Goal: Information Seeking & Learning: Learn about a topic

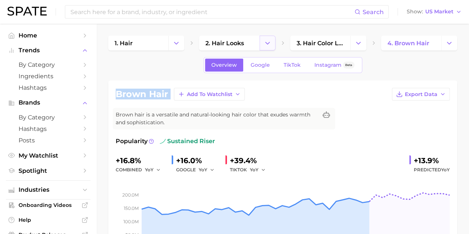
click at [266, 40] on icon "Change Category" at bounding box center [268, 43] width 8 height 8
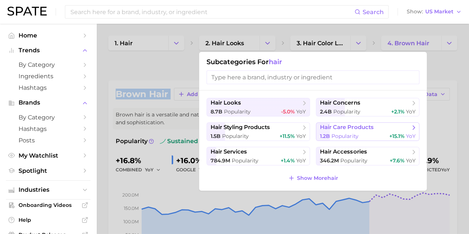
click at [360, 130] on span "hair care products" at bounding box center [346, 127] width 53 height 7
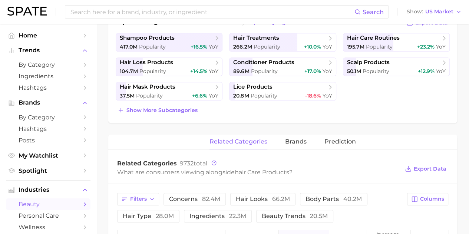
scroll to position [148, 0]
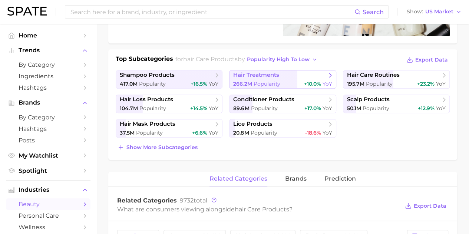
click at [265, 81] on span "266.2m Popularity" at bounding box center [256, 84] width 47 height 7
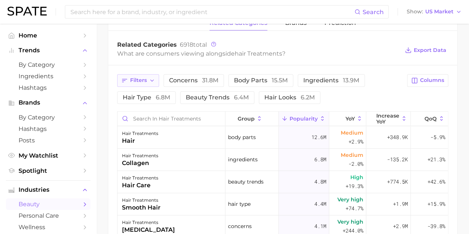
scroll to position [229, 0]
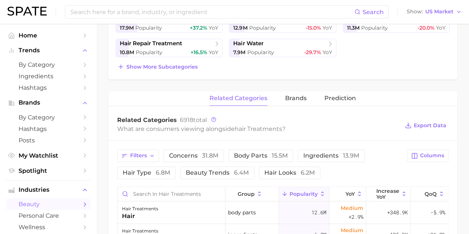
click at [149, 82] on div "hair treatments Popularity 266.2m YoY +10.0% cluster sustained riser Hair treat…" at bounding box center [282, 141] width 349 height 578
click at [155, 151] on button "Filters" at bounding box center [138, 156] width 42 height 13
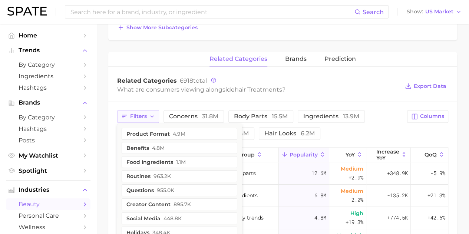
scroll to position [303, 0]
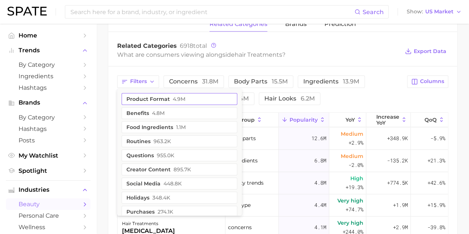
click at [158, 96] on button "product format 4.9m" at bounding box center [180, 99] width 116 height 12
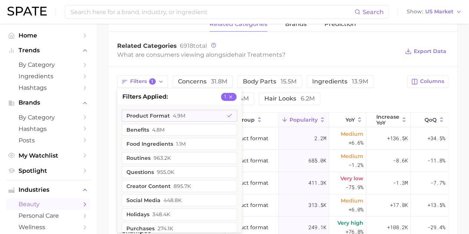
drag, startPoint x: 364, startPoint y: 98, endPoint x: 368, endPoint y: 99, distance: 4.1
click at [364, 98] on div "Filters 1 filters applied 1 product format 4.9m benefits 4.8m food ingredients …" at bounding box center [260, 90] width 286 height 30
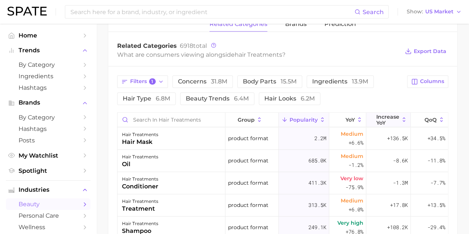
click at [401, 117] on icon at bounding box center [404, 120] width 7 height 7
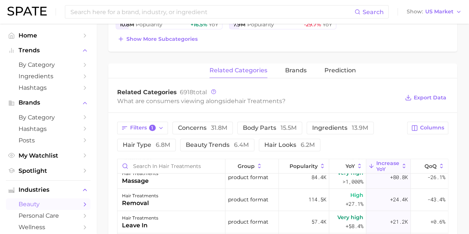
scroll to position [266, 0]
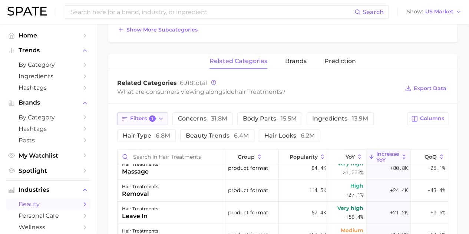
click at [161, 119] on button "Filters 1" at bounding box center [142, 118] width 51 height 13
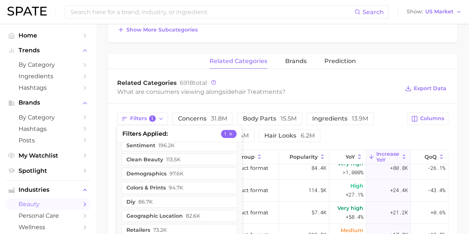
scroll to position [186, 0]
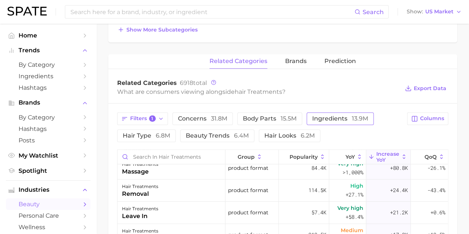
click at [331, 117] on span "ingredients 13.9m" at bounding box center [341, 119] width 56 height 6
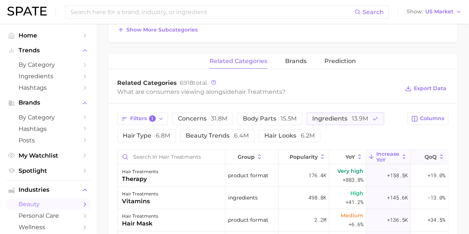
click at [411, 154] on button "QoQ" at bounding box center [429, 157] width 37 height 14
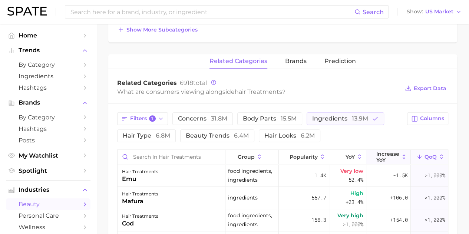
click at [388, 154] on span "Increase YoY" at bounding box center [388, 157] width 23 height 12
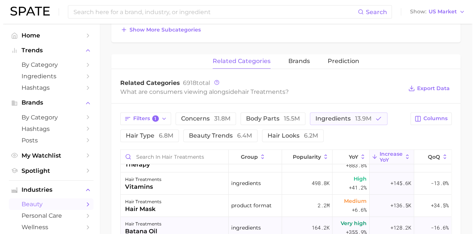
scroll to position [37, 0]
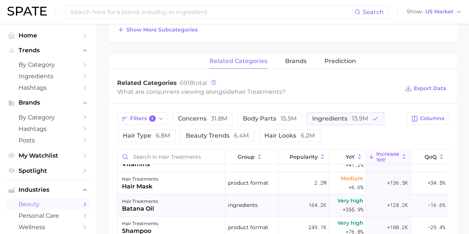
click at [145, 202] on div "hair treatments" at bounding box center [140, 201] width 36 height 9
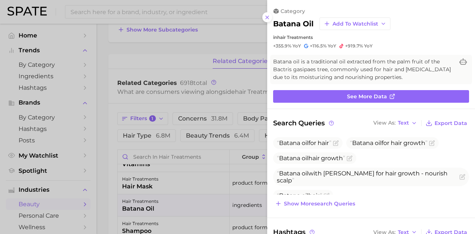
scroll to position [0, 0]
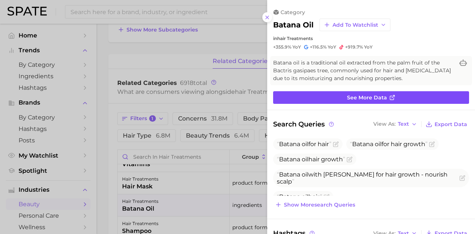
click at [353, 97] on span "See more data" at bounding box center [367, 98] width 40 height 6
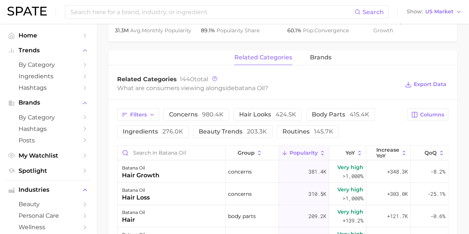
scroll to position [334, 0]
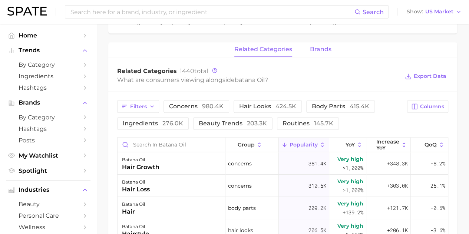
click at [316, 53] on button "brands" at bounding box center [321, 49] width 22 height 14
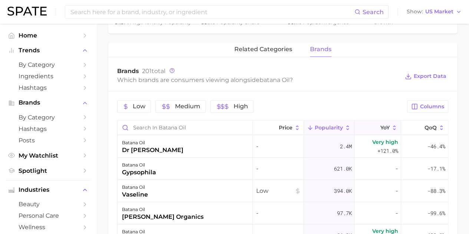
click at [385, 130] on button "YoY" at bounding box center [378, 128] width 47 height 14
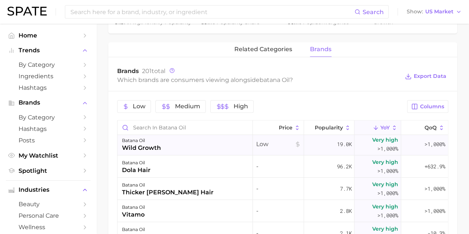
scroll to position [0, 0]
